Goal: Information Seeking & Learning: Find specific page/section

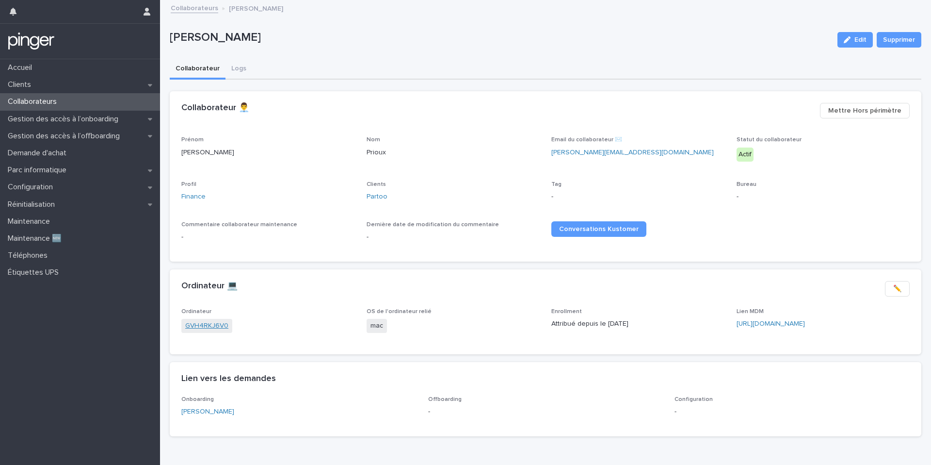
click at [200, 325] on link "GVH4RKJ6V0" at bounding box center [206, 326] width 43 height 10
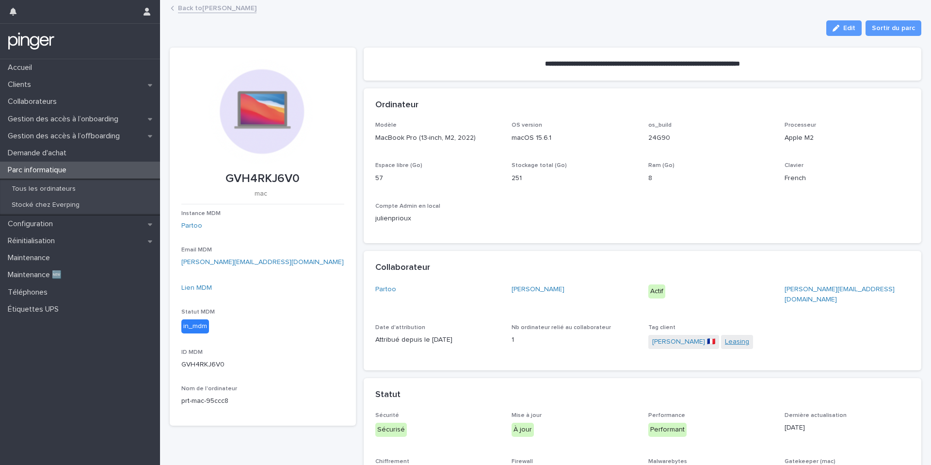
click at [725, 337] on link "Leasing" at bounding box center [737, 342] width 24 height 10
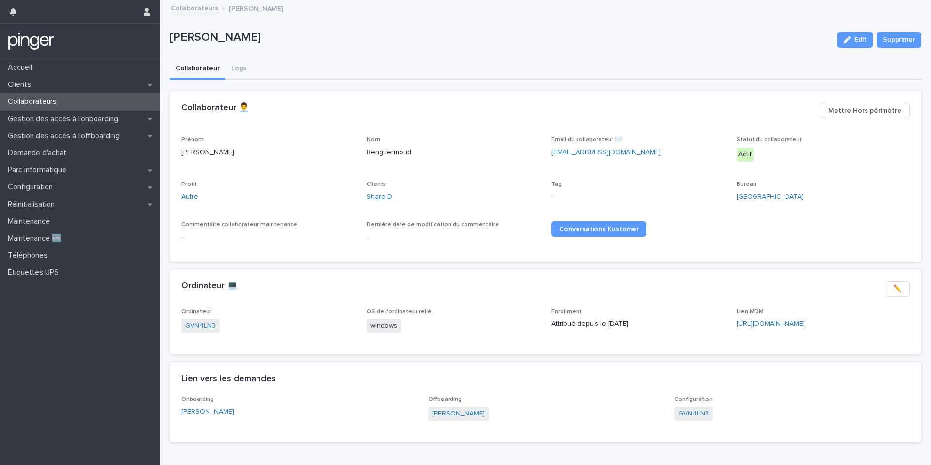
click at [389, 201] on link "Share-D" at bounding box center [380, 197] width 26 height 10
click at [201, 196] on link "Général" at bounding box center [193, 197] width 25 height 10
click at [216, 327] on link "PW0GA1QD" at bounding box center [203, 326] width 36 height 10
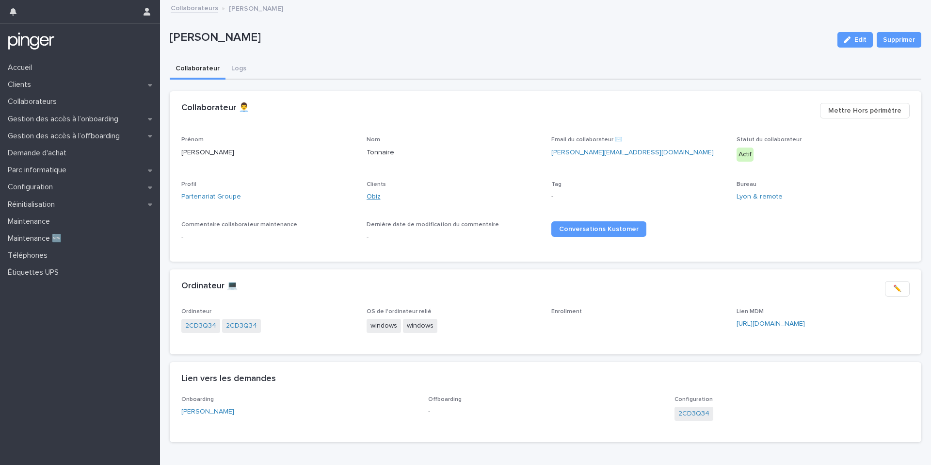
click at [376, 196] on link "Obiz" at bounding box center [374, 197] width 14 height 10
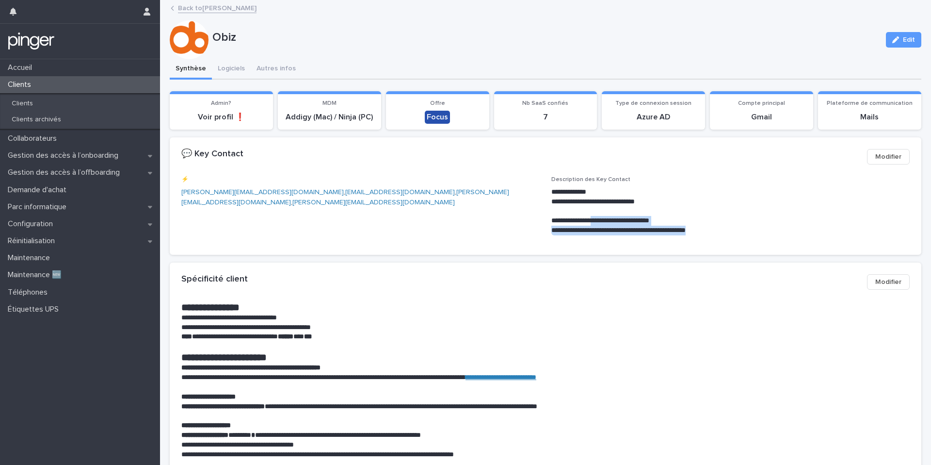
drag, startPoint x: 719, startPoint y: 231, endPoint x: 607, endPoint y: 219, distance: 112.7
click at [607, 219] on div "**********" at bounding box center [731, 211] width 358 height 48
click at [607, 219] on p "**********" at bounding box center [731, 221] width 358 height 10
drag, startPoint x: 601, startPoint y: 190, endPoint x: 550, endPoint y: 189, distance: 50.5
click at [550, 189] on div "**********" at bounding box center [545, 209] width 729 height 66
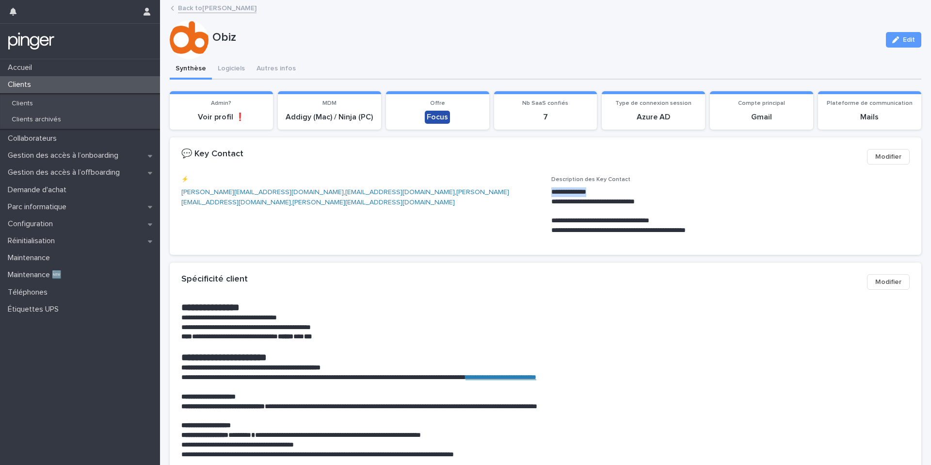
copy p "**********"
click at [236, 65] on button "Logiciels" at bounding box center [231, 69] width 39 height 20
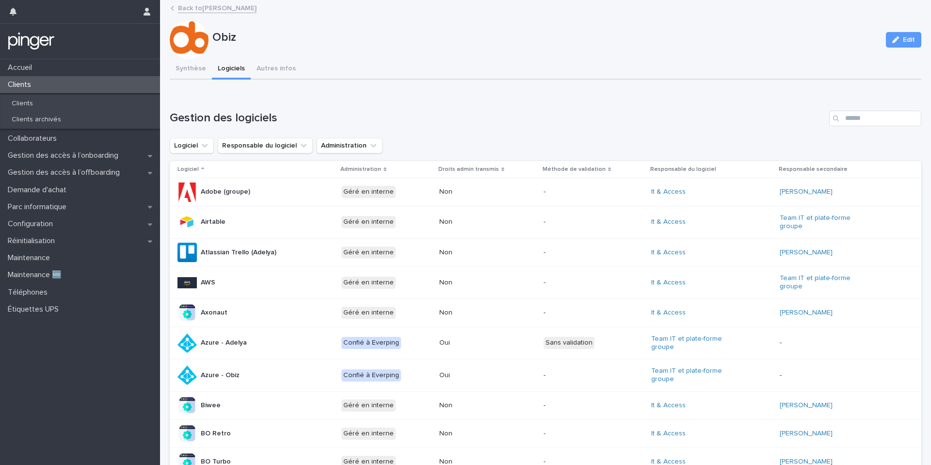
click at [850, 134] on div "Gestion des logiciels Logiciel Responsable du logiciel Administration Logiciel …" at bounding box center [546, 455] width 752 height 689
click at [861, 124] on input "Search" at bounding box center [875, 119] width 92 height 16
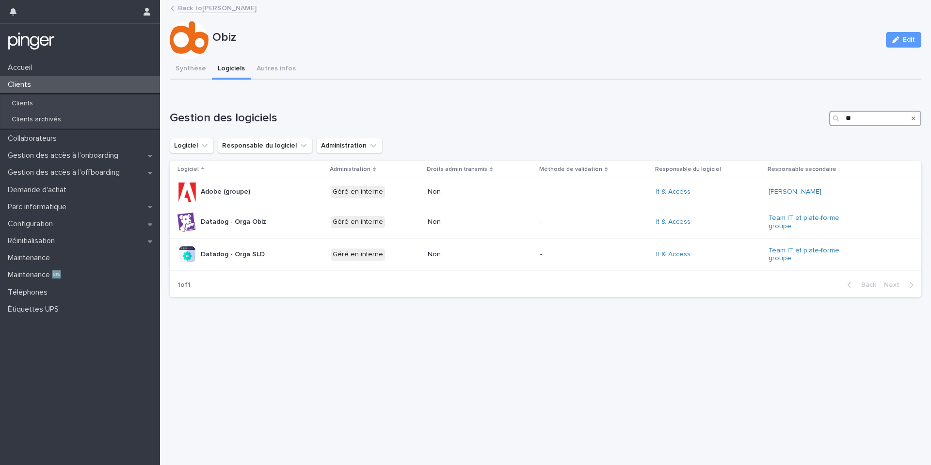
type input "*"
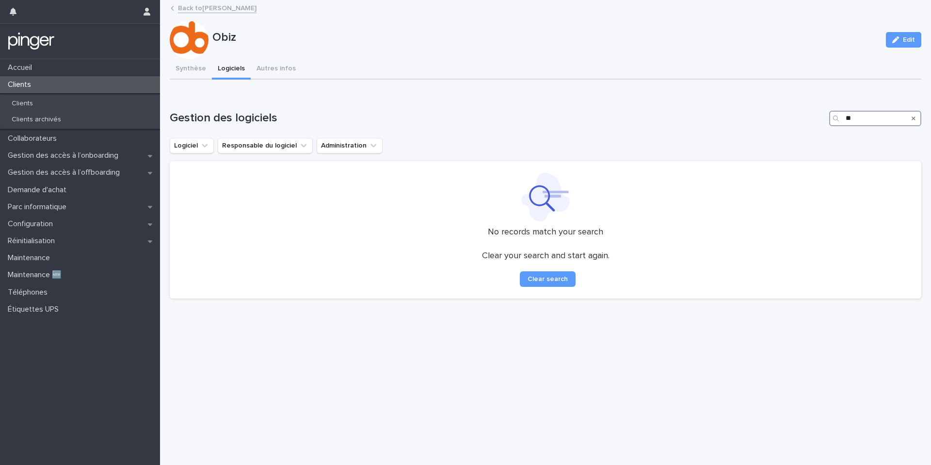
type input "*"
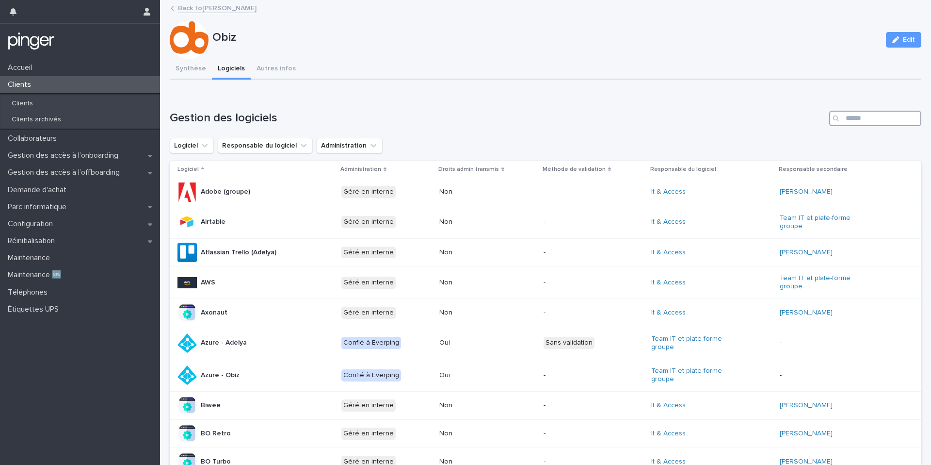
click at [868, 120] on input "Search" at bounding box center [875, 119] width 92 height 16
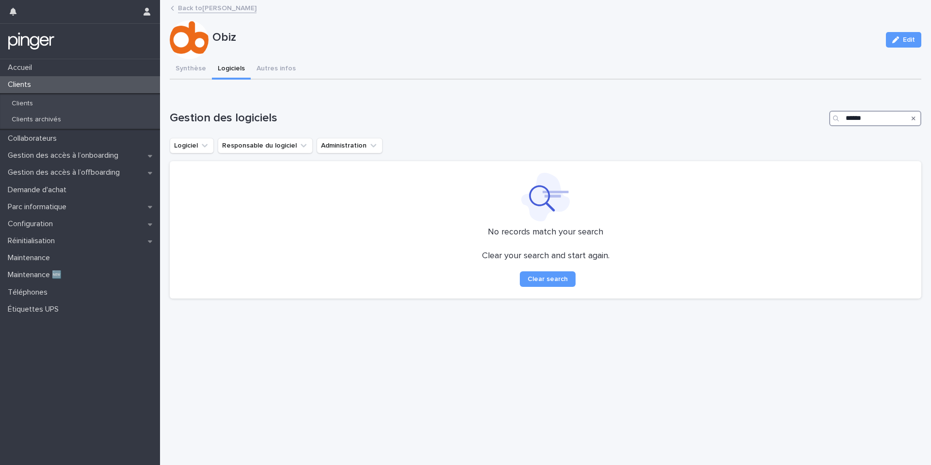
type input "******"
click at [916, 120] on div "Search" at bounding box center [914, 119] width 16 height 16
click at [915, 119] on icon "Search" at bounding box center [914, 118] width 4 height 4
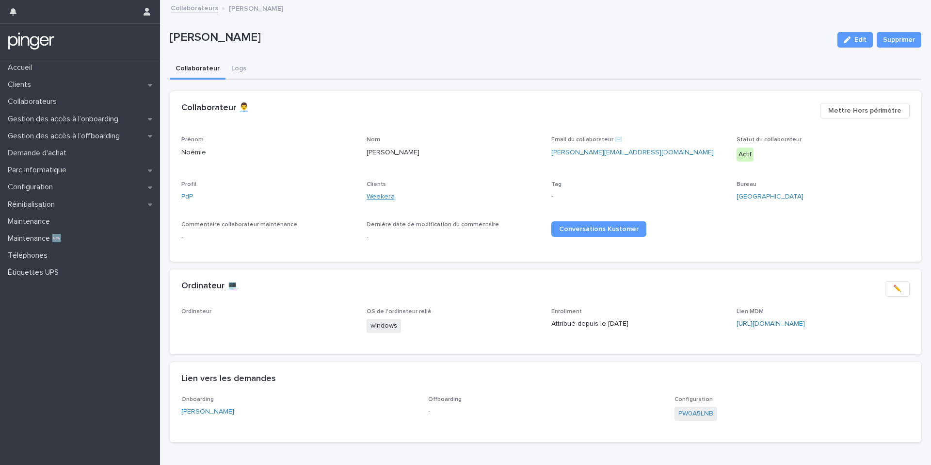
click at [374, 193] on link "Weekera" at bounding box center [381, 197] width 28 height 10
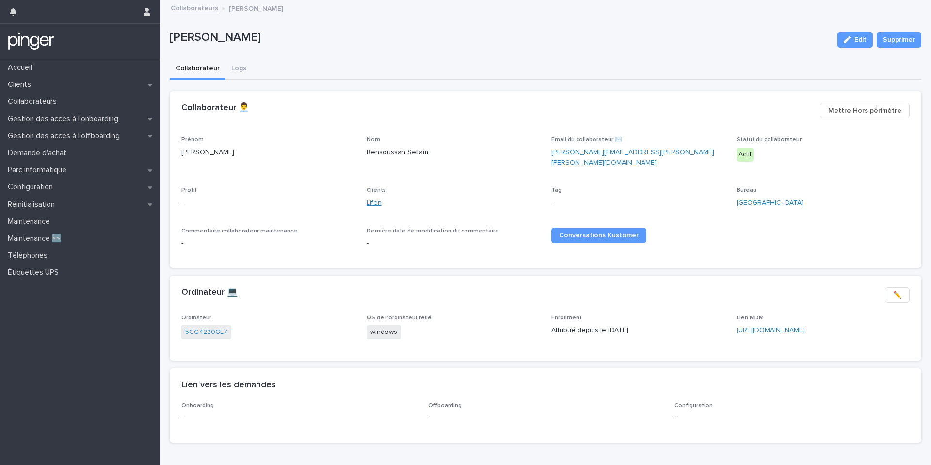
click at [374, 198] on link "Lifen" at bounding box center [374, 203] width 15 height 10
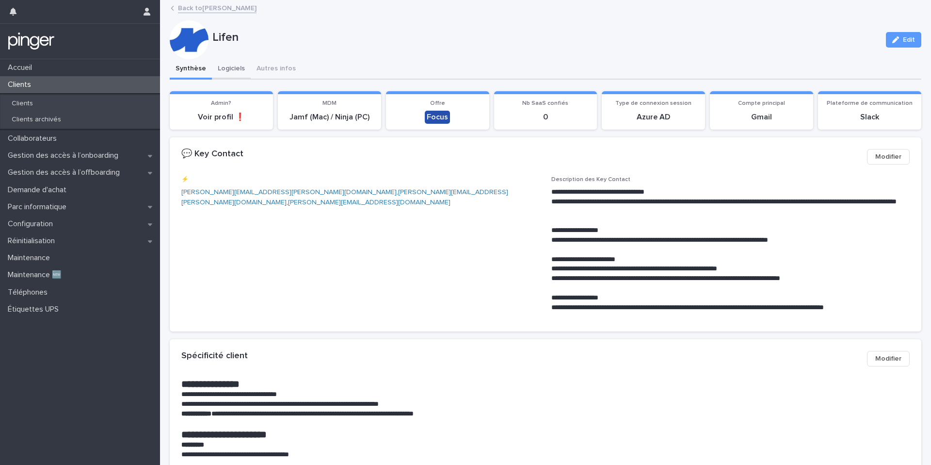
click at [232, 70] on button "Logiciels" at bounding box center [231, 69] width 39 height 20
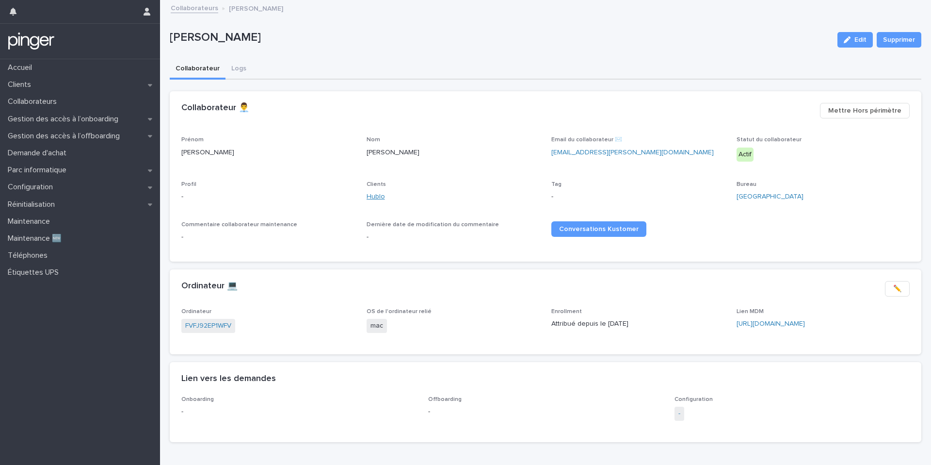
click at [377, 197] on link "Hublo" at bounding box center [376, 197] width 18 height 10
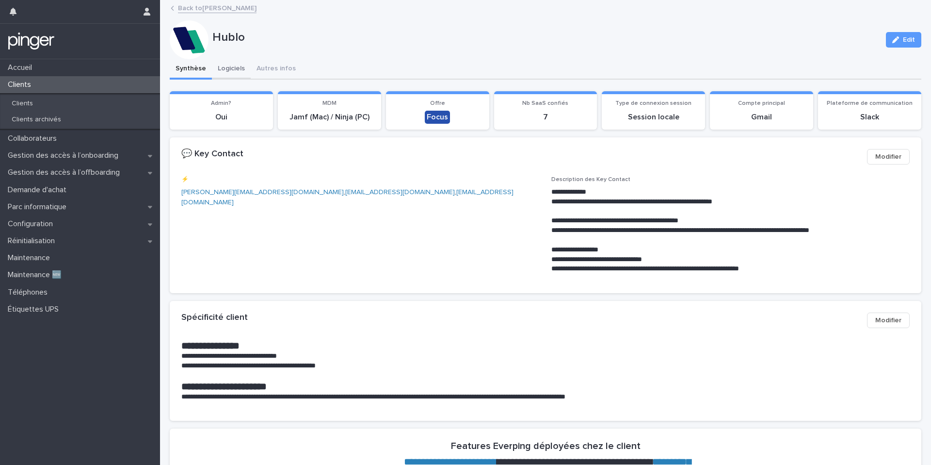
click at [234, 69] on button "Logiciels" at bounding box center [231, 69] width 39 height 20
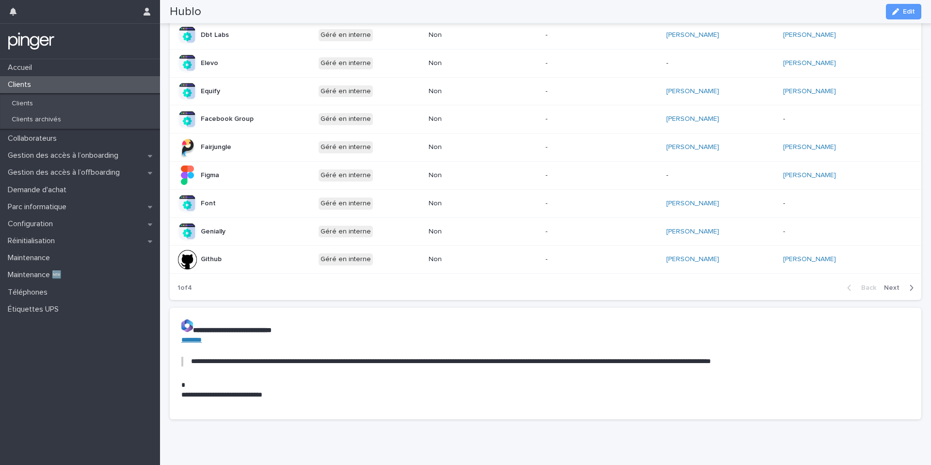
scroll to position [461, 0]
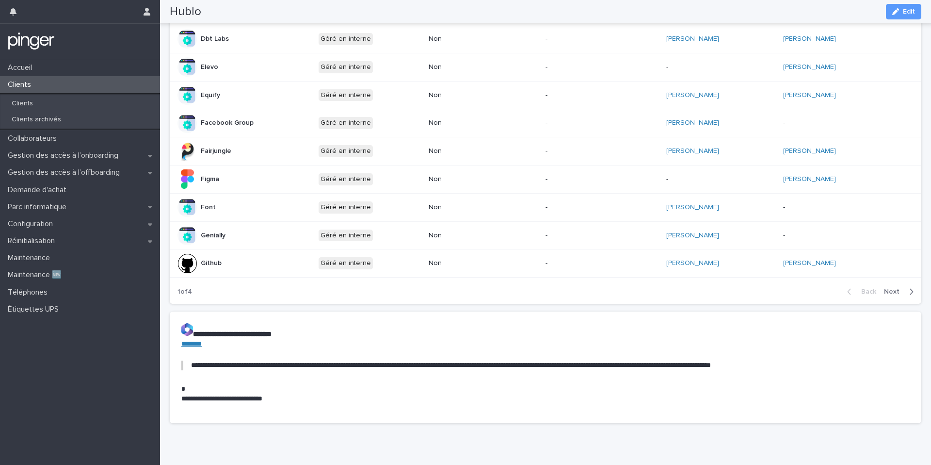
click at [885, 286] on div "Back Next" at bounding box center [881, 291] width 82 height 24
click at [886, 289] on span "Next" at bounding box center [894, 291] width 21 height 7
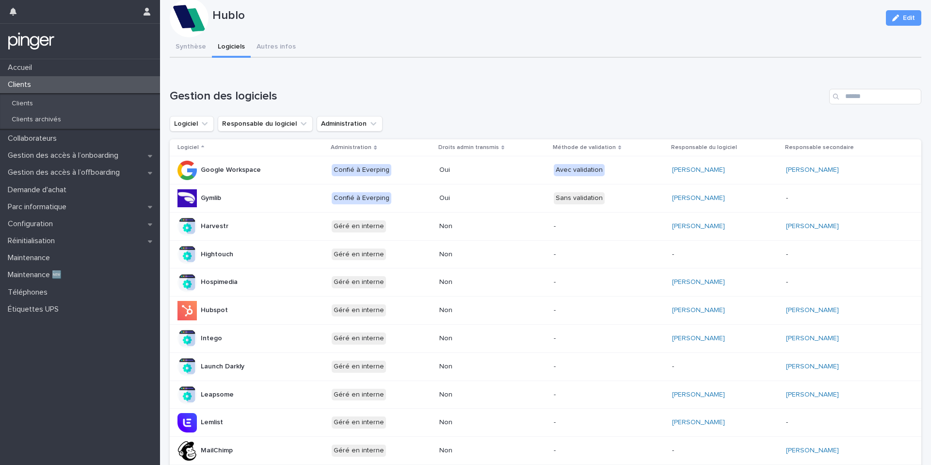
scroll to position [22, 0]
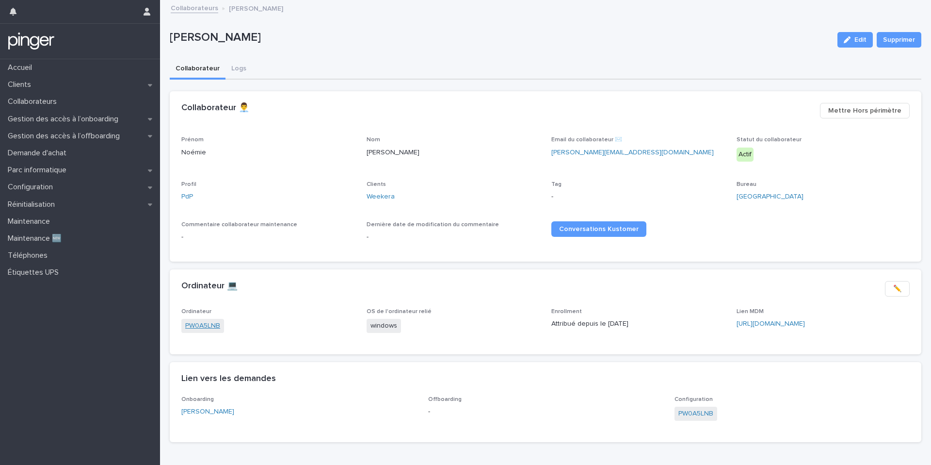
click at [214, 330] on link "PW0A5LNB" at bounding box center [202, 326] width 35 height 10
